Goal: Task Accomplishment & Management: Use online tool/utility

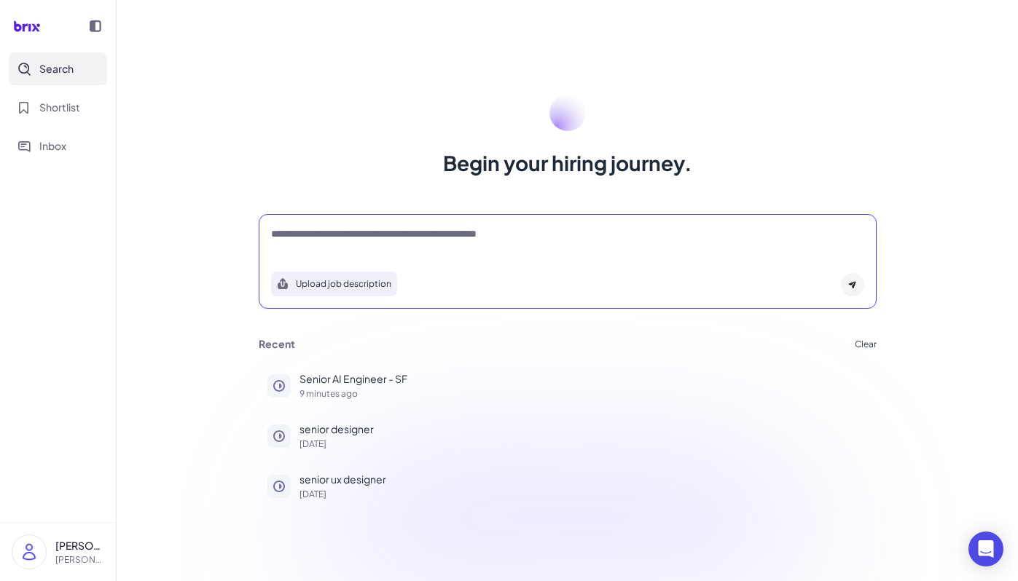
click at [401, 242] on textarea at bounding box center [567, 235] width 593 height 17
click at [797, 87] on div "Begin your hiring journey. Upload job description Job Titles Location Years of …" at bounding box center [567, 290] width 901 height 581
click at [366, 380] on p "Senior AI Engineer - SF" at bounding box center [583, 379] width 568 height 15
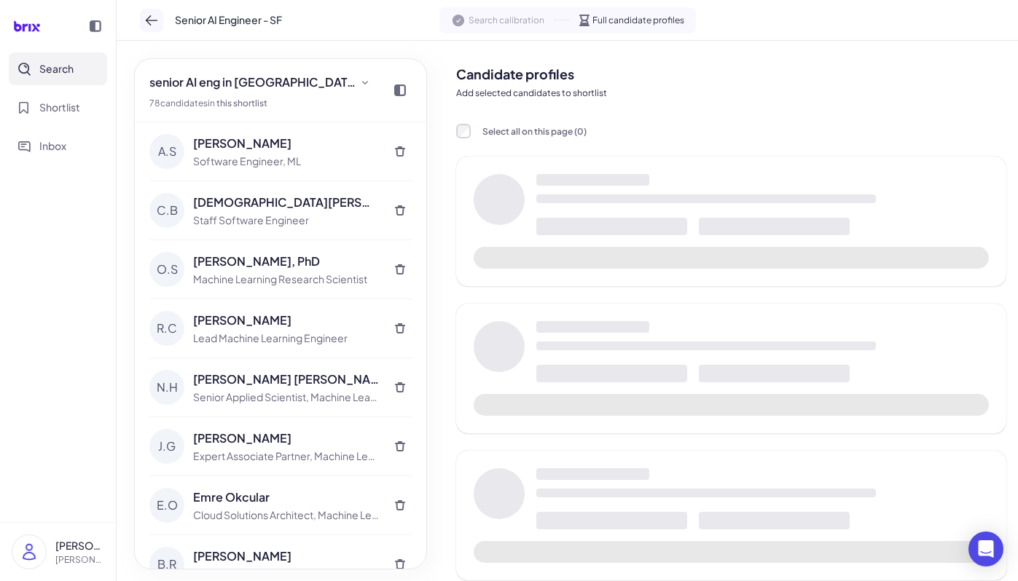
click at [143, 21] on button at bounding box center [151, 20] width 23 height 23
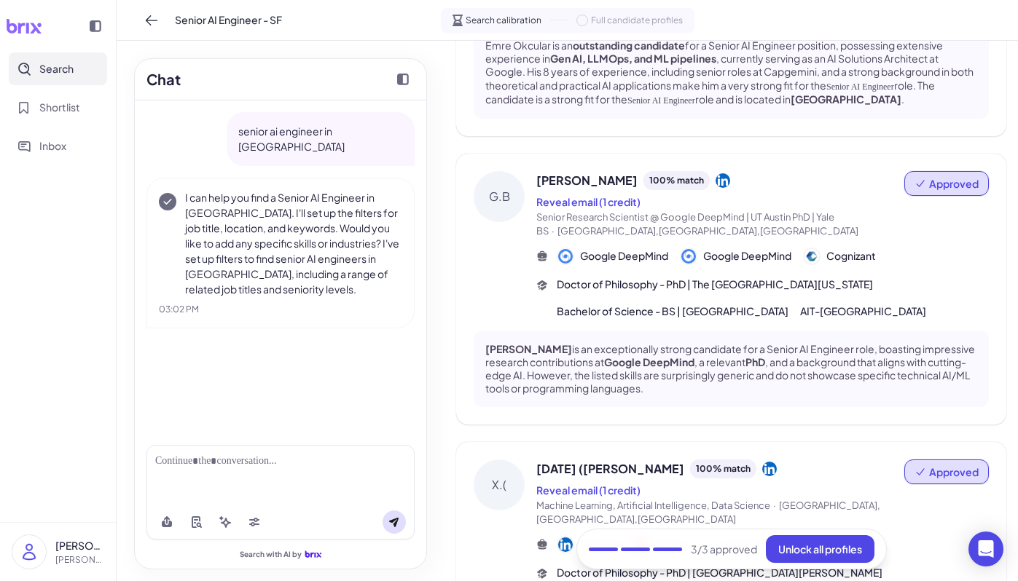
scroll to position [617, 0]
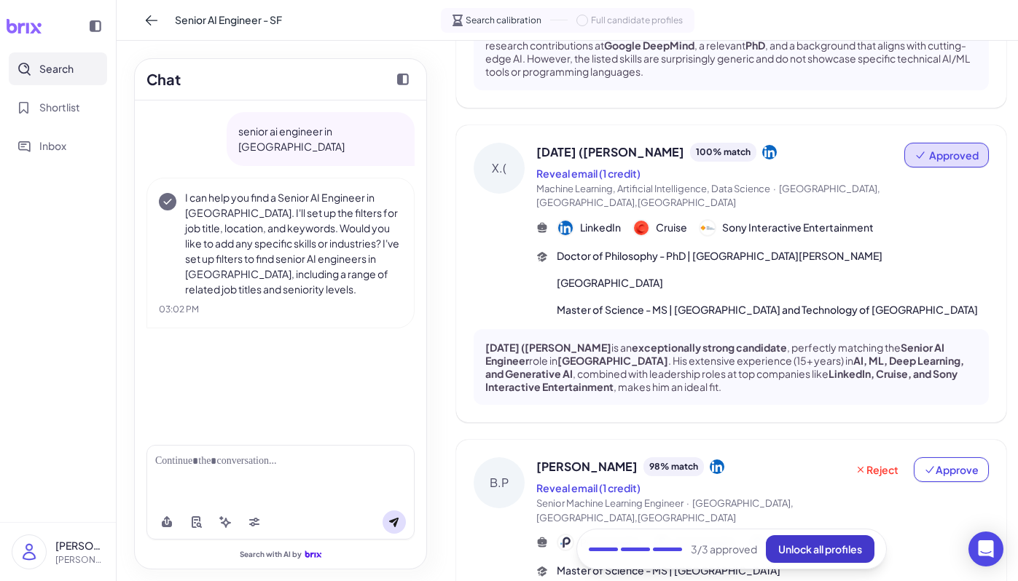
click at [809, 544] on span "Unlock all profiles" at bounding box center [820, 549] width 84 height 13
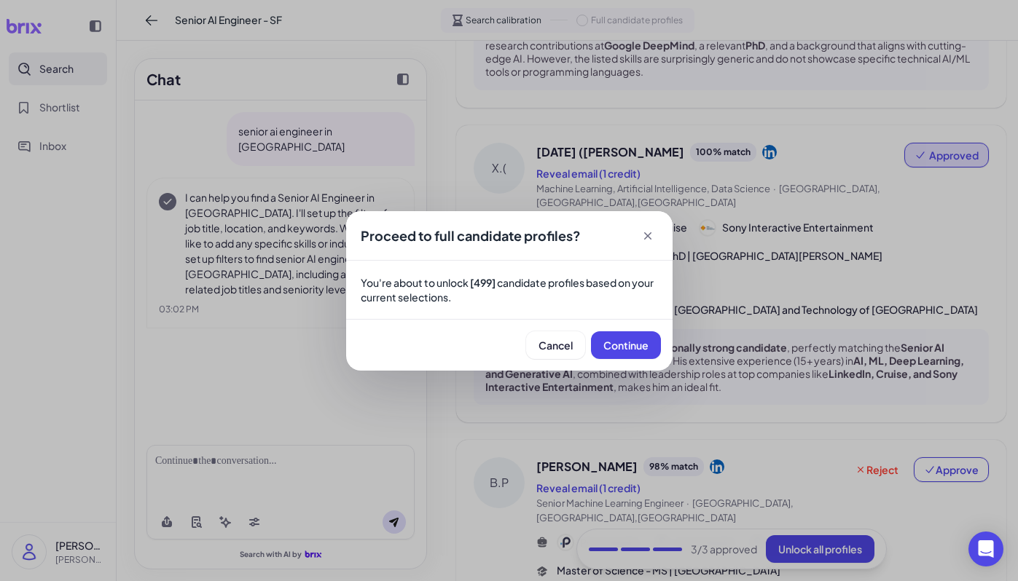
click at [644, 230] on icon at bounding box center [647, 236] width 15 height 15
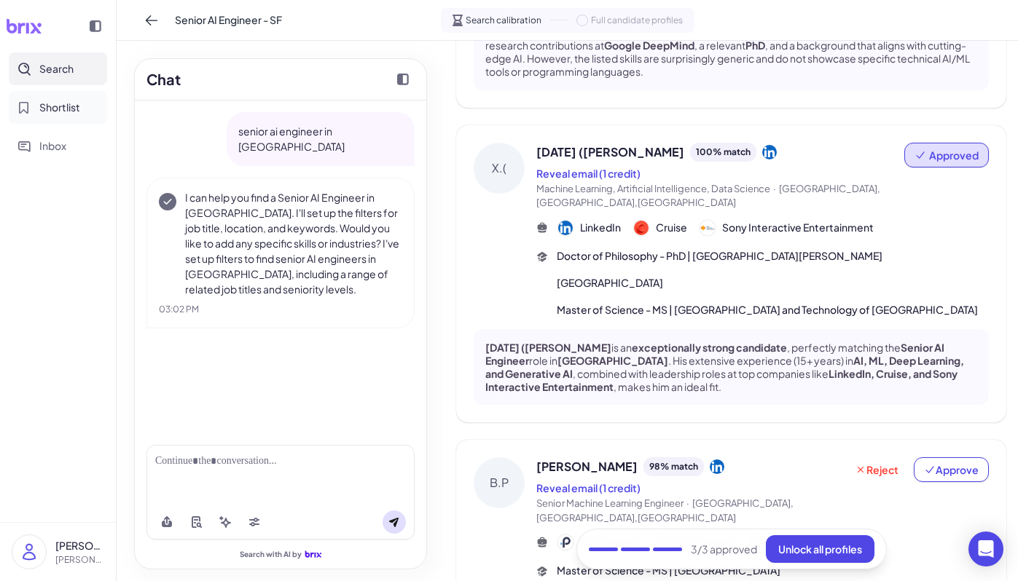
click at [51, 97] on button "Shortlist" at bounding box center [58, 107] width 98 height 33
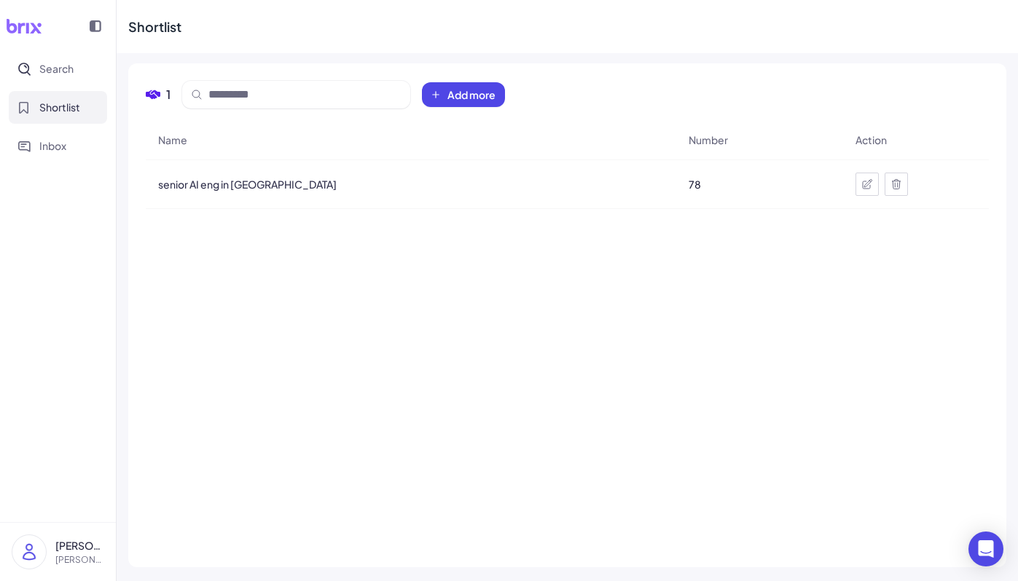
click at [145, 29] on div "Shortlist" at bounding box center [154, 27] width 53 height 20
click at [76, 26] on div at bounding box center [58, 26] width 104 height 29
click at [90, 23] on icon at bounding box center [96, 26] width 12 height 12
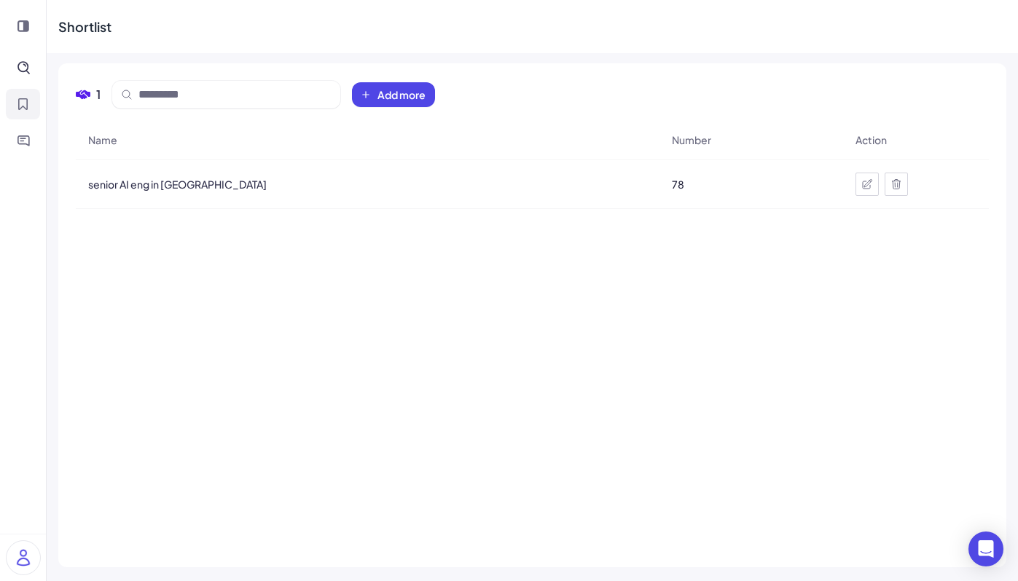
click at [6, 25] on div at bounding box center [23, 26] width 34 height 29
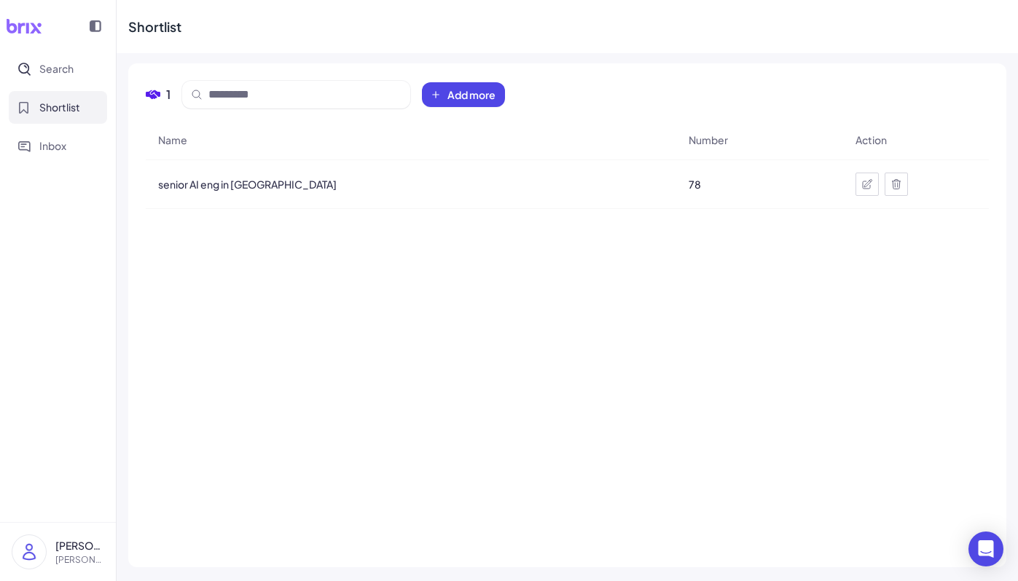
click at [222, 39] on div "Shortlist" at bounding box center [567, 26] width 901 height 53
click at [326, 44] on div "Shortlist" at bounding box center [567, 26] width 901 height 53
click at [385, 161] on td "senior AI eng in [GEOGRAPHIC_DATA]" at bounding box center [411, 184] width 530 height 49
click at [62, 72] on span "Search" at bounding box center [56, 68] width 34 height 15
